Goal: Find specific page/section: Find specific page/section

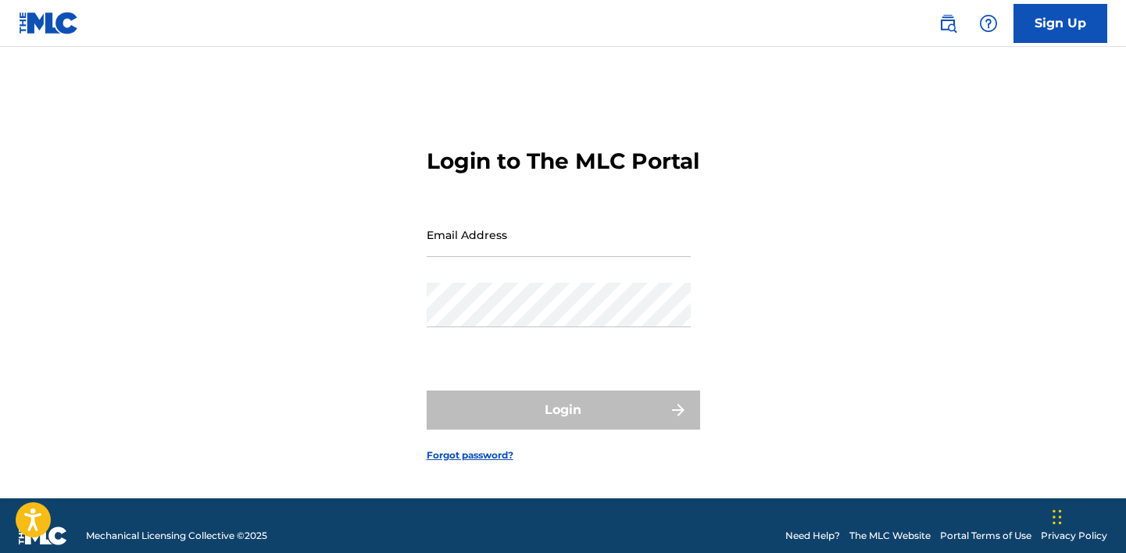
type input "[EMAIL_ADDRESS][DOMAIN_NAME]"
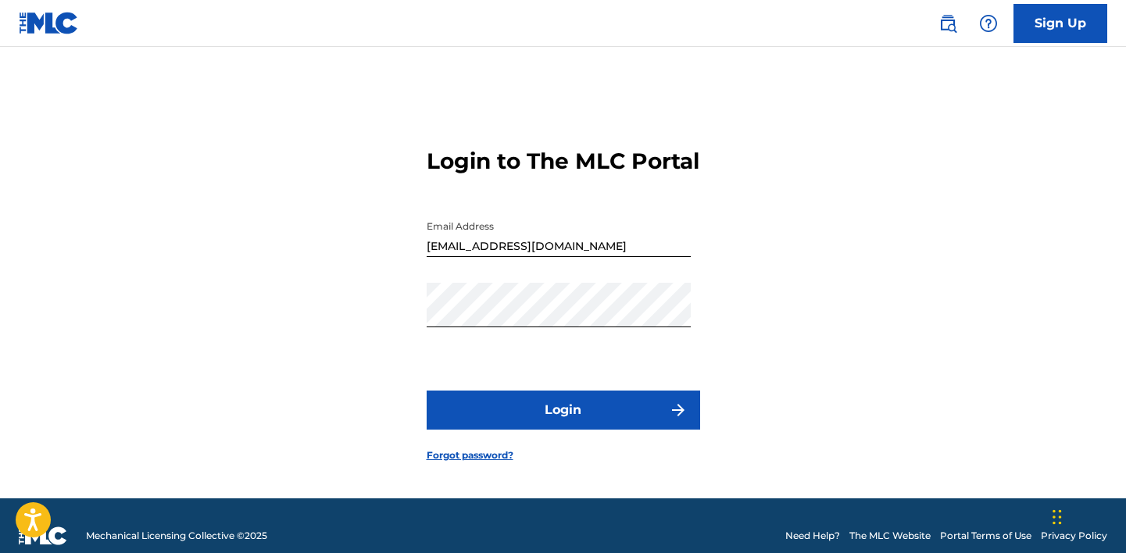
click at [579, 430] on div "Login" at bounding box center [563, 410] width 273 height 39
click at [558, 426] on button "Login" at bounding box center [563, 410] width 273 height 39
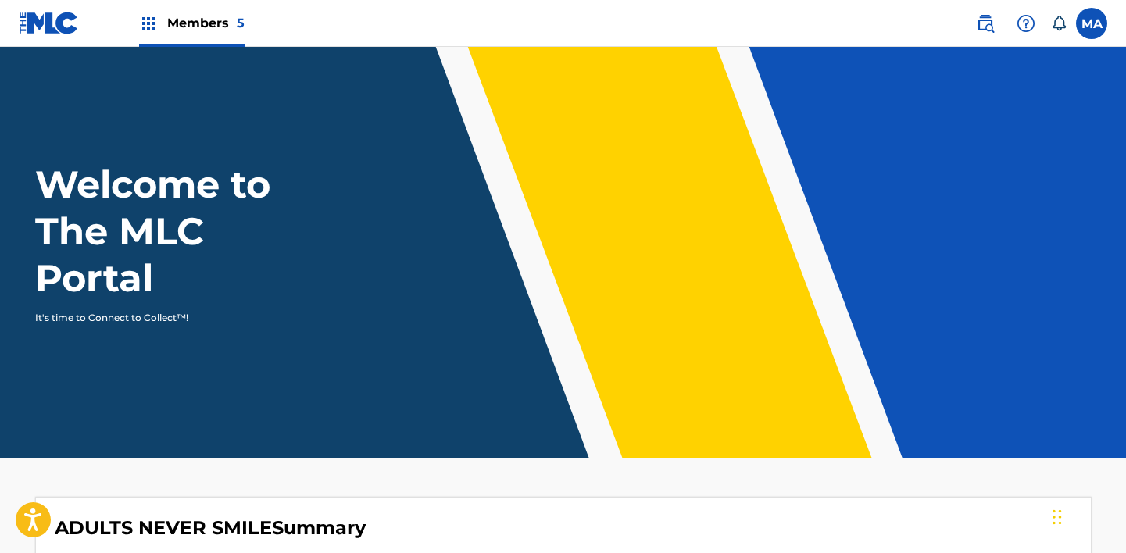
click at [151, 23] on img at bounding box center [148, 23] width 19 height 19
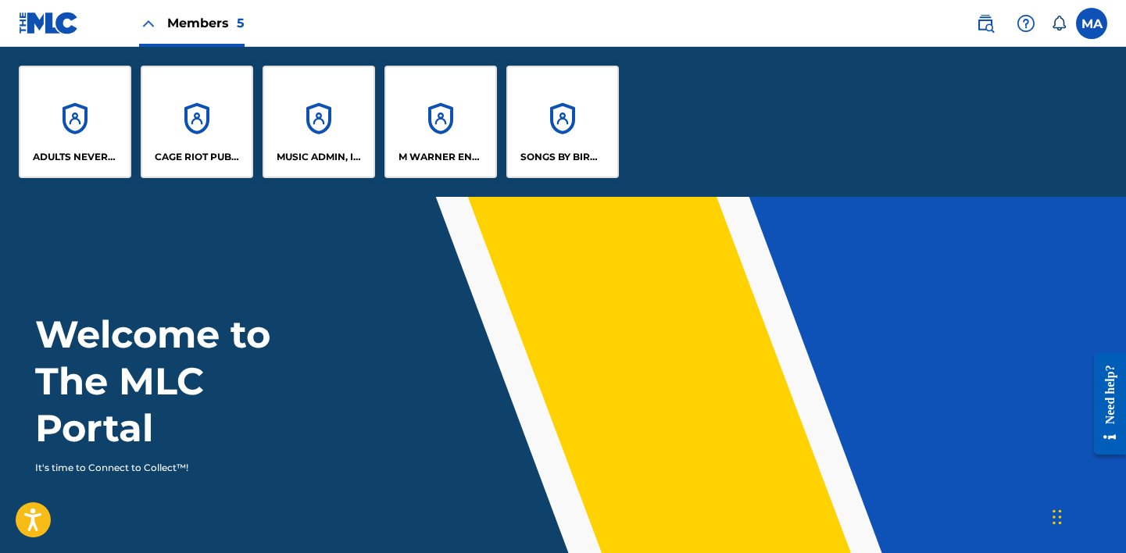
click at [195, 144] on div "CAGE RIOT PUBLISHING" at bounding box center [197, 122] width 113 height 113
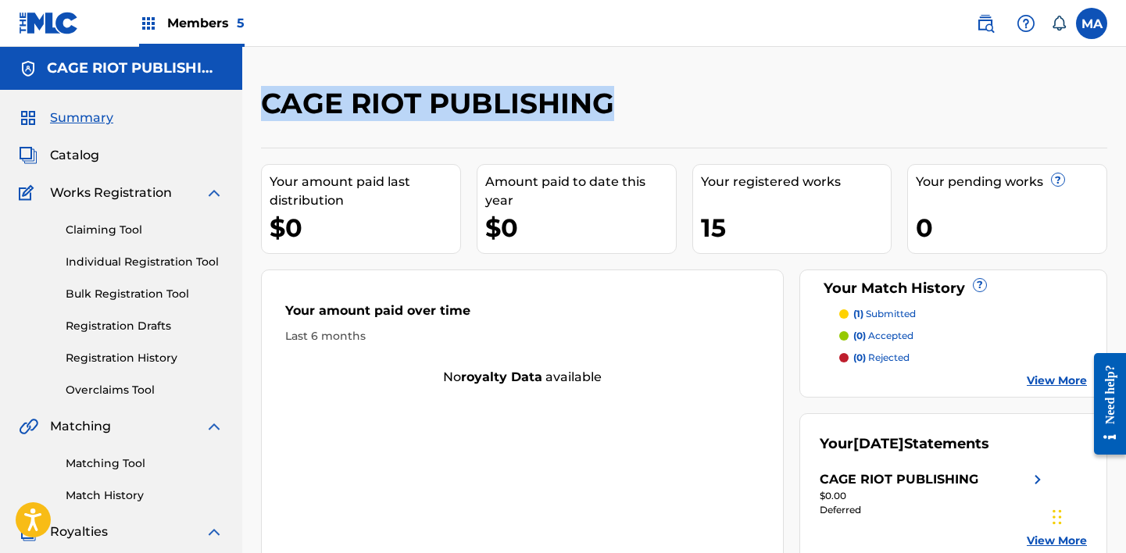
drag, startPoint x: 264, startPoint y: 102, endPoint x: 643, endPoint y: 116, distance: 379.2
click at [643, 116] on div "CAGE RIOT PUBLISHING" at bounding box center [587, 109] width 652 height 46
copy h2 "CAGE RIOT PUBLISHING"
